Goal: Transaction & Acquisition: Book appointment/travel/reservation

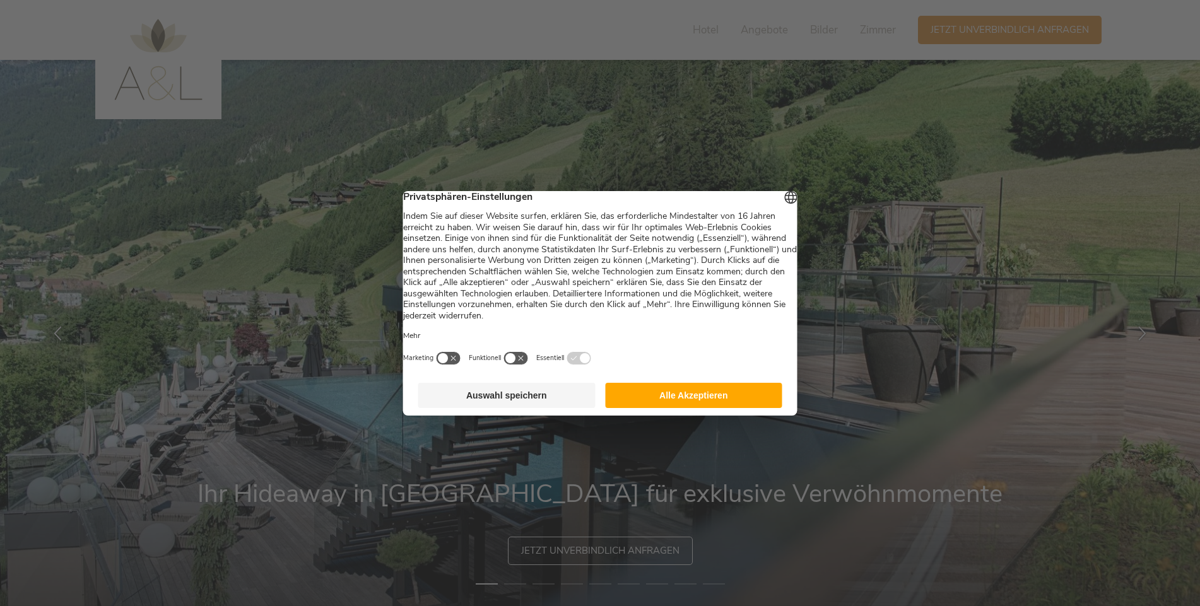
click at [660, 400] on button "Alle Akzeptieren" at bounding box center [693, 395] width 177 height 25
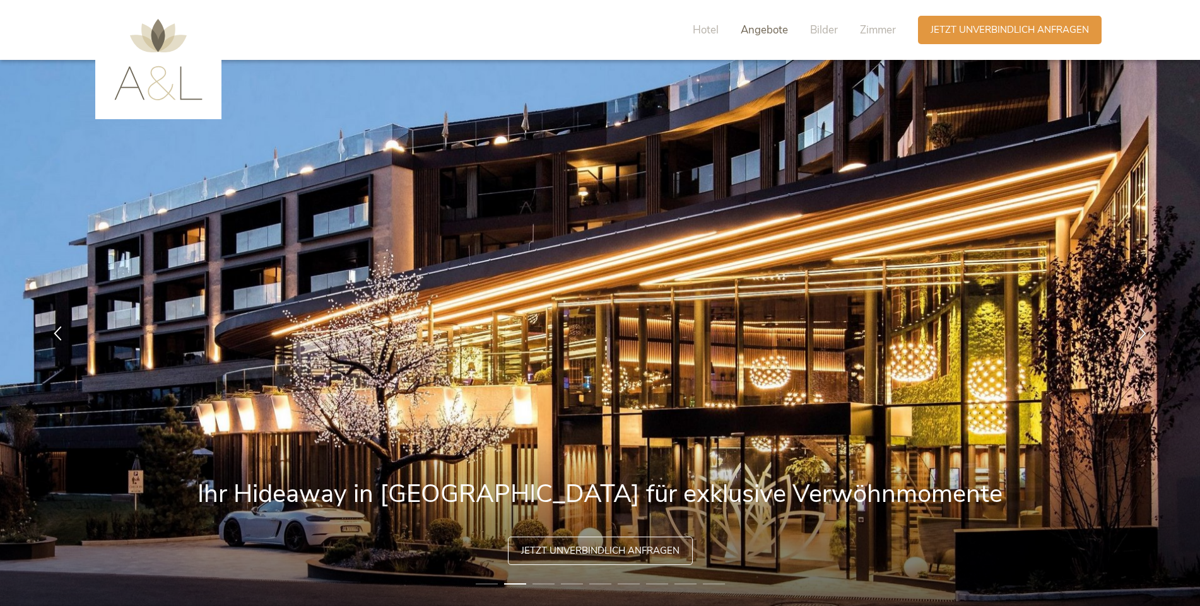
click at [754, 26] on span "Angebote" at bounding box center [764, 30] width 47 height 15
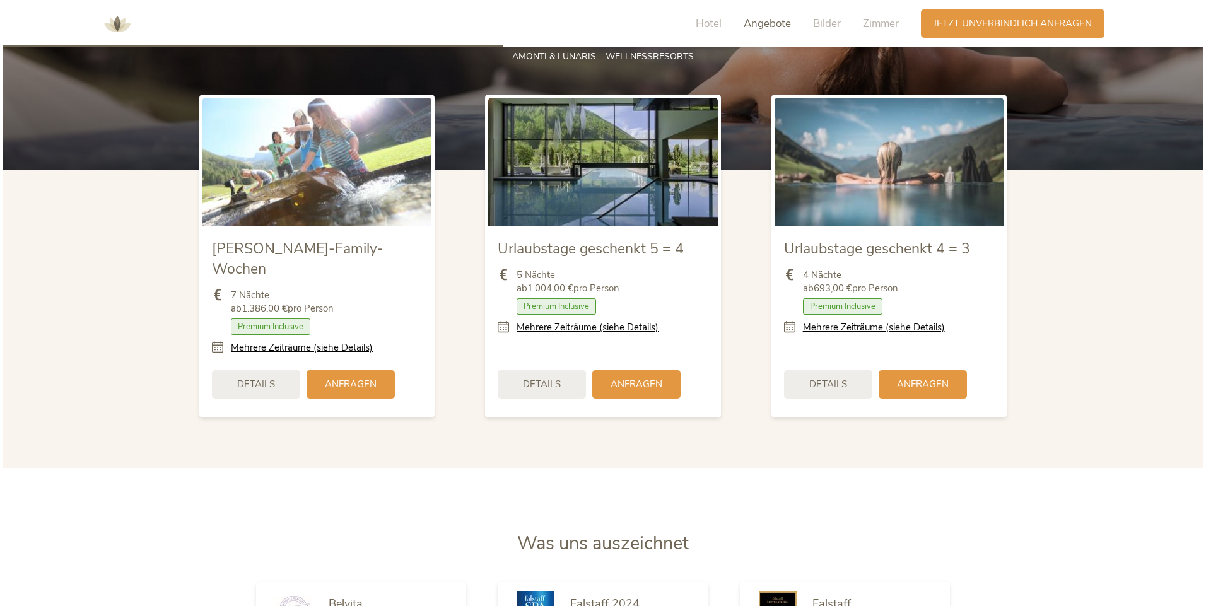
scroll to position [1525, 0]
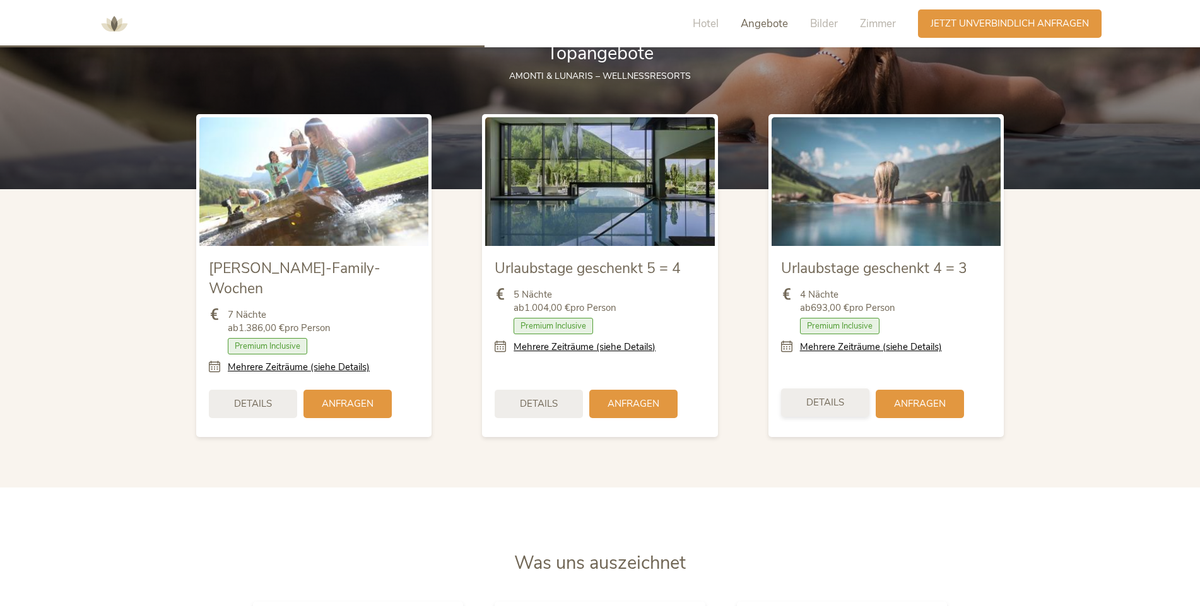
click at [826, 396] on span "Details" at bounding box center [825, 402] width 38 height 13
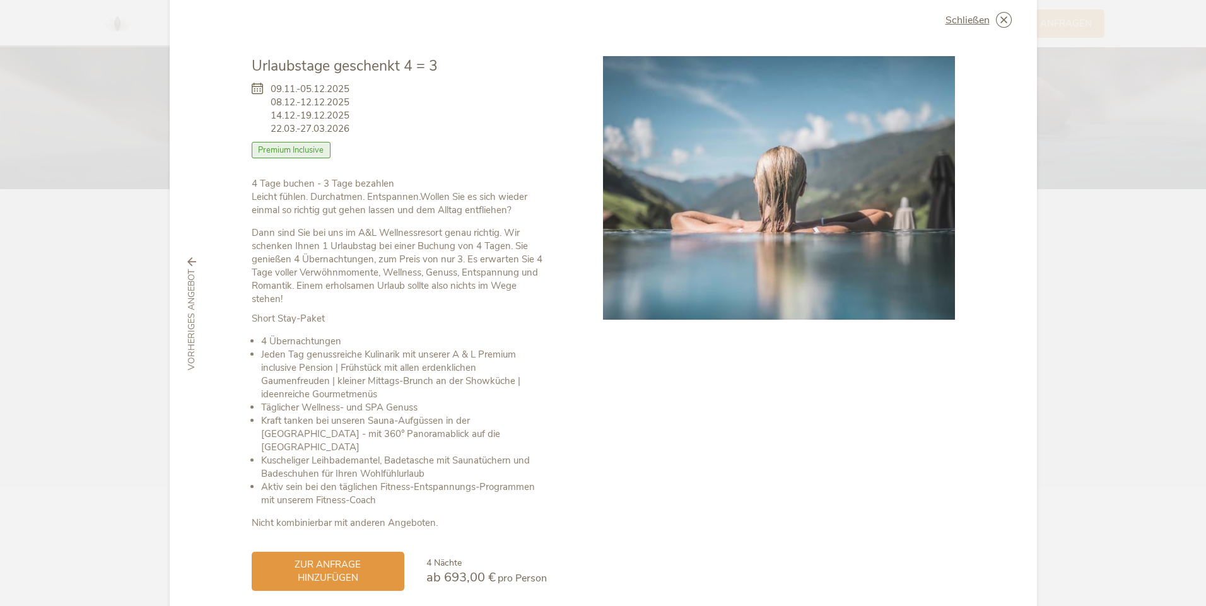
scroll to position [0, 0]
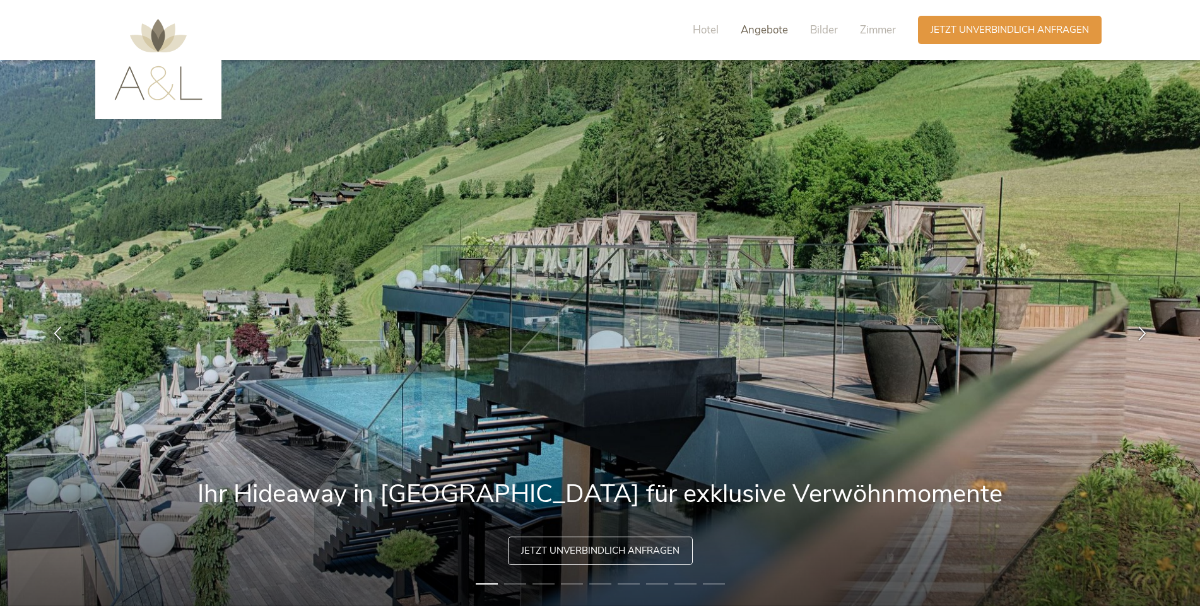
click at [768, 29] on span "Angebote" at bounding box center [764, 30] width 47 height 15
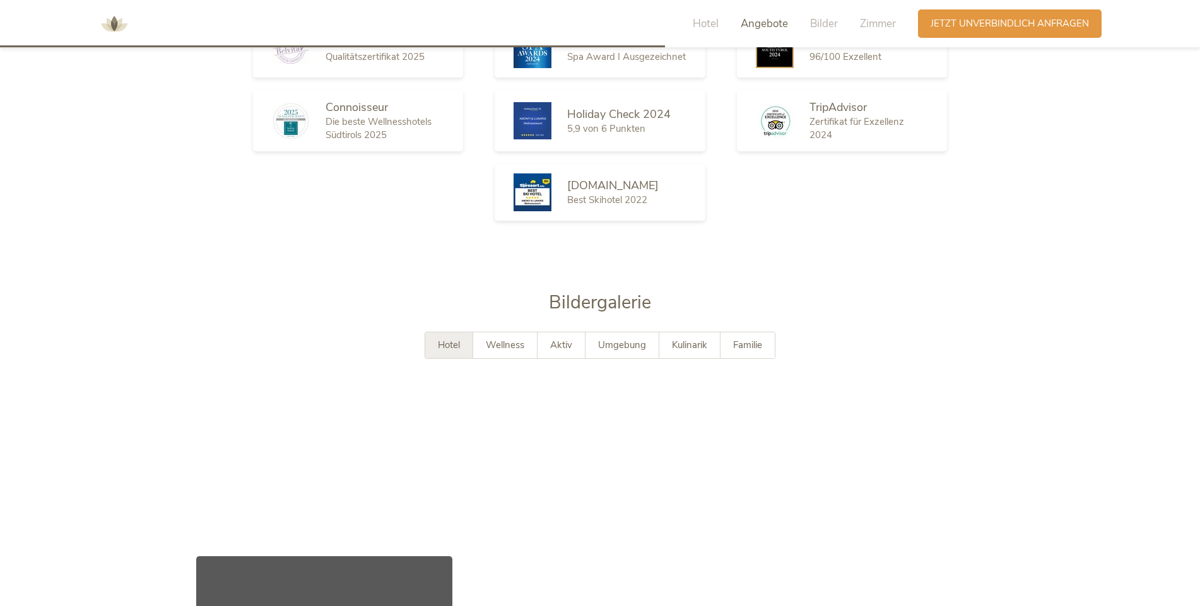
scroll to position [2093, 0]
